Goal: Obtain resource: Download file/media

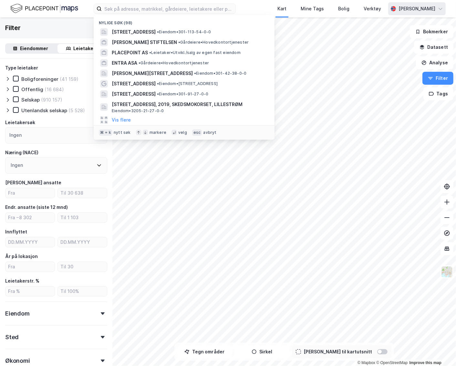
click at [428, 7] on div "[PERSON_NAME]" at bounding box center [417, 9] width 37 height 8
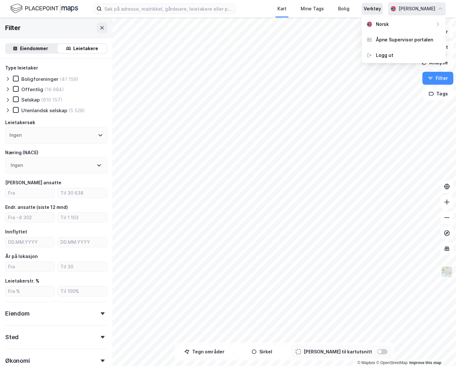
click at [379, 8] on div "Verktøy" at bounding box center [372, 9] width 17 height 8
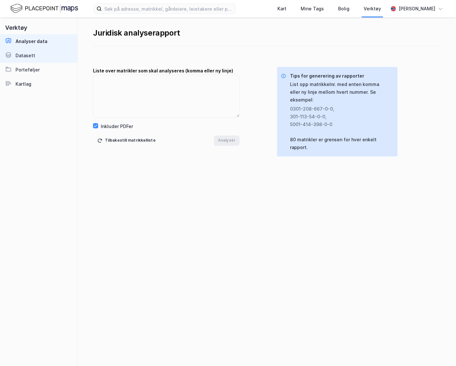
click at [20, 54] on div "Datasett" at bounding box center [26, 56] width 20 height 8
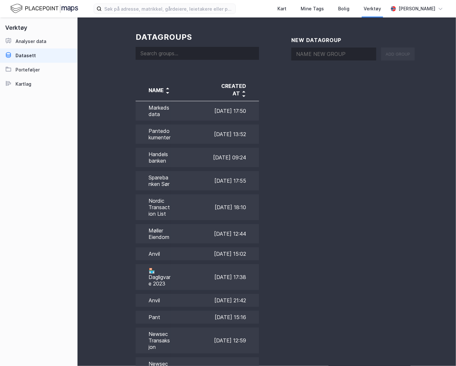
click at [181, 49] on input at bounding box center [197, 53] width 123 height 13
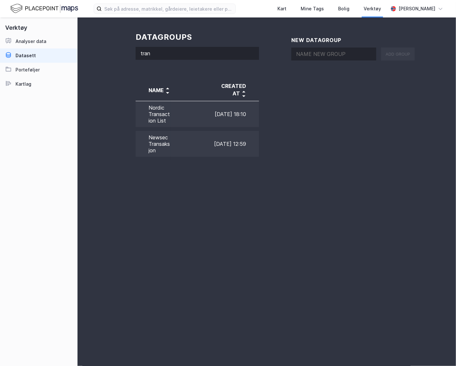
type input "trans"
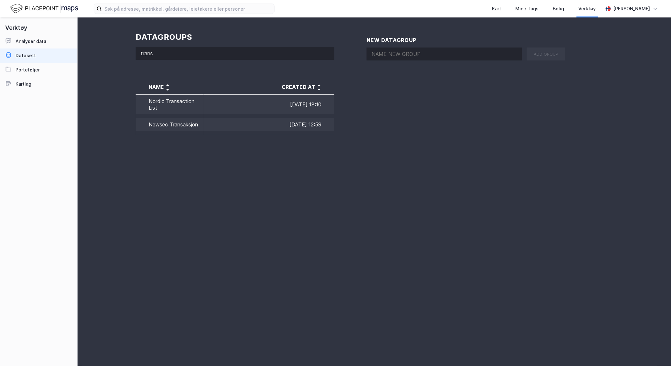
click at [204, 50] on input "trans" at bounding box center [235, 53] width 199 height 13
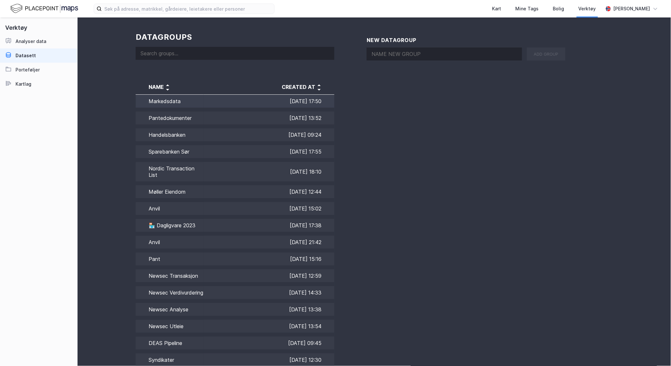
click at [199, 100] on td "Markedsdata" at bounding box center [170, 102] width 68 height 15
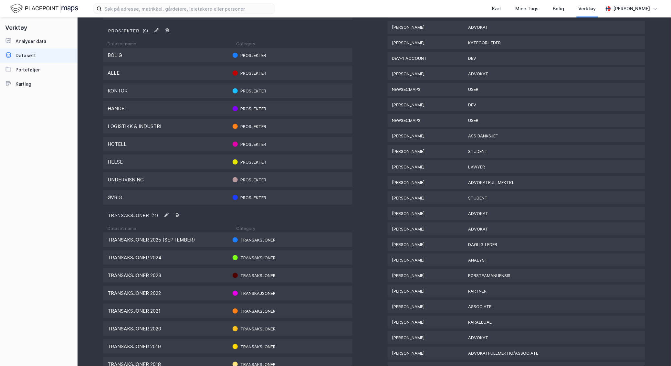
scroll to position [660, 0]
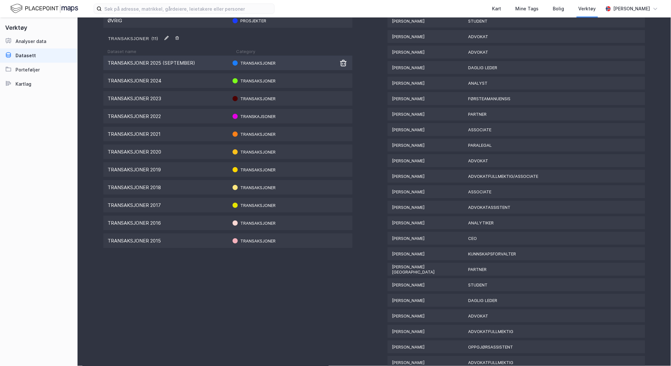
click at [201, 62] on div "Transaksjoner 2025 (september)" at bounding box center [168, 63] width 120 height 6
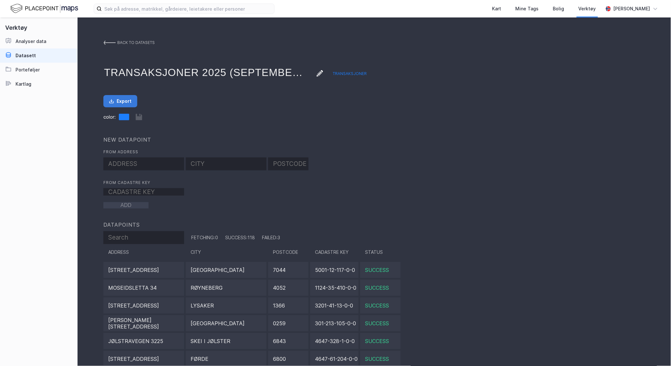
click at [119, 98] on button "Export" at bounding box center [120, 101] width 34 height 12
click at [55, 155] on div "Verktøy Analyser data Datasett Porteføljer Kartlag" at bounding box center [39, 191] width 78 height 348
